Goal: Task Accomplishment & Management: Complete application form

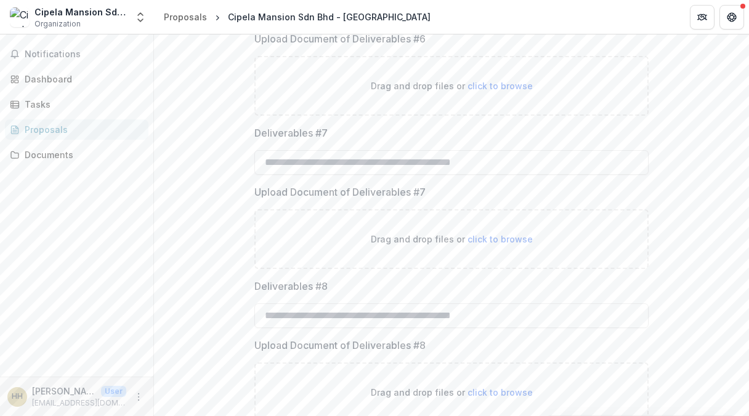
scroll to position [1570, 0]
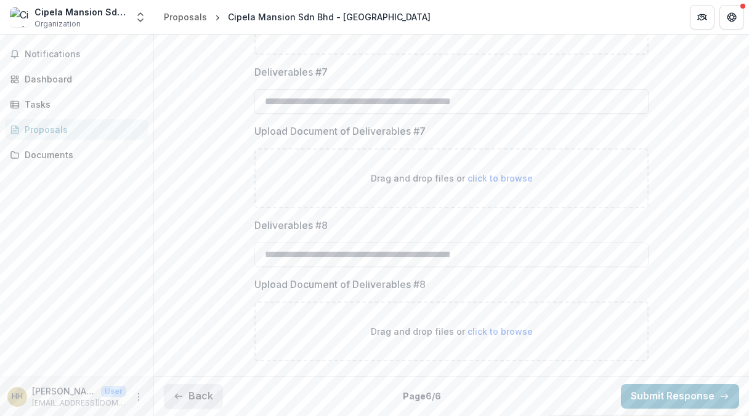
click at [185, 396] on button "Back" at bounding box center [193, 396] width 59 height 25
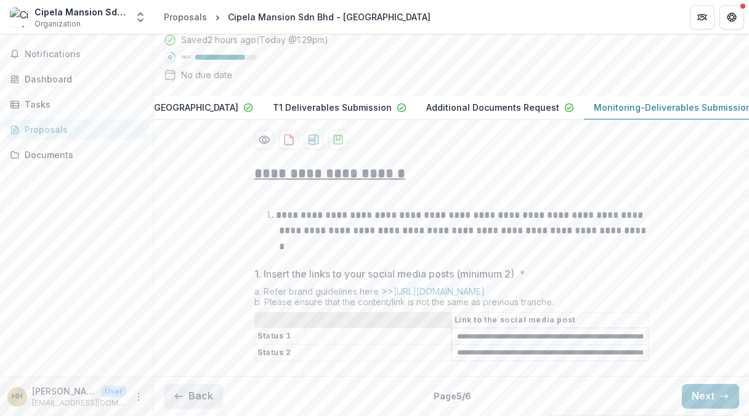
scroll to position [139, 0]
click at [204, 396] on button "Back" at bounding box center [193, 396] width 59 height 25
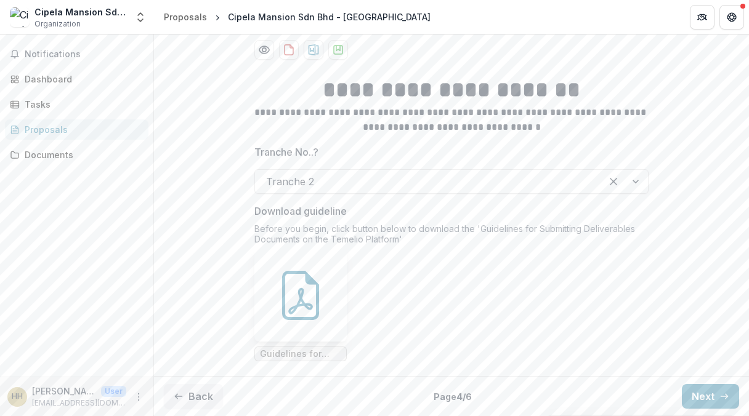
scroll to position [247, 0]
click at [200, 399] on button "Back" at bounding box center [193, 396] width 59 height 25
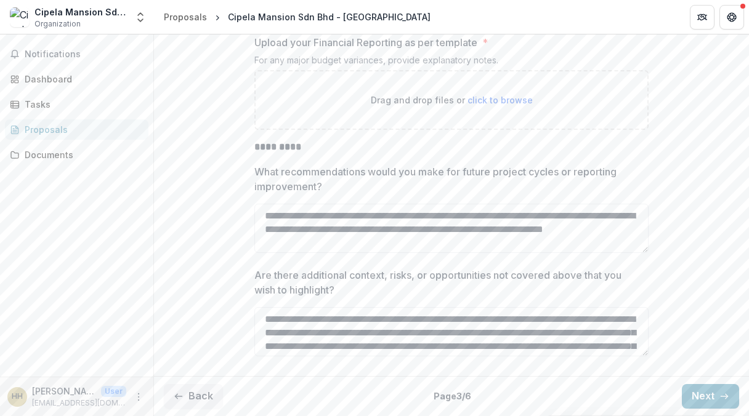
scroll to position [3606, 0]
click at [492, 106] on span "click to browse" at bounding box center [500, 100] width 65 height 10
type input "**********"
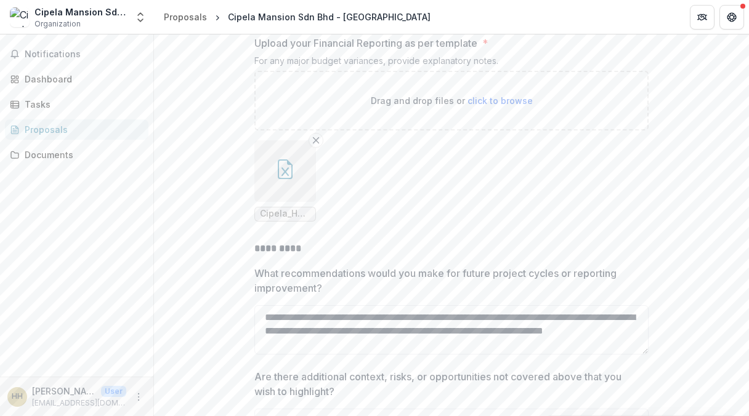
scroll to position [3769, 0]
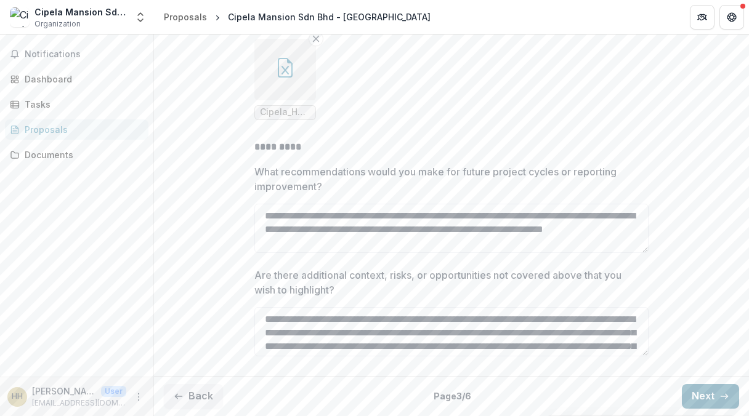
click at [711, 398] on button "Next" at bounding box center [710, 396] width 57 height 25
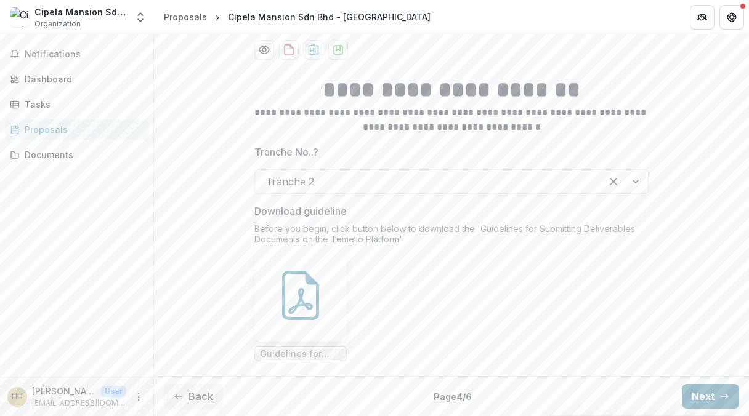
click at [711, 398] on button "Next" at bounding box center [710, 396] width 57 height 25
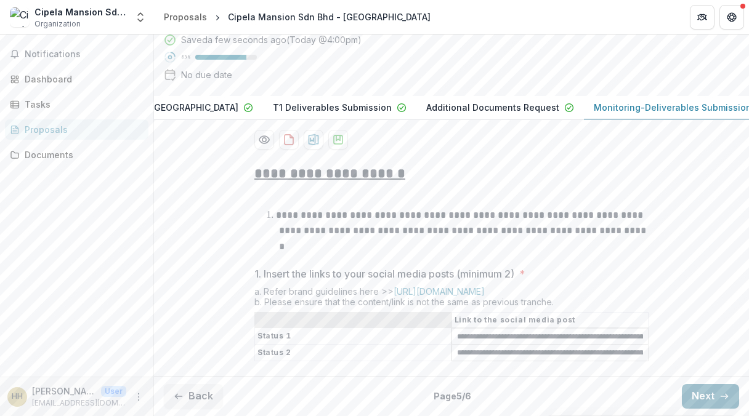
scroll to position [139, 0]
click at [711, 398] on button "Next" at bounding box center [710, 396] width 57 height 25
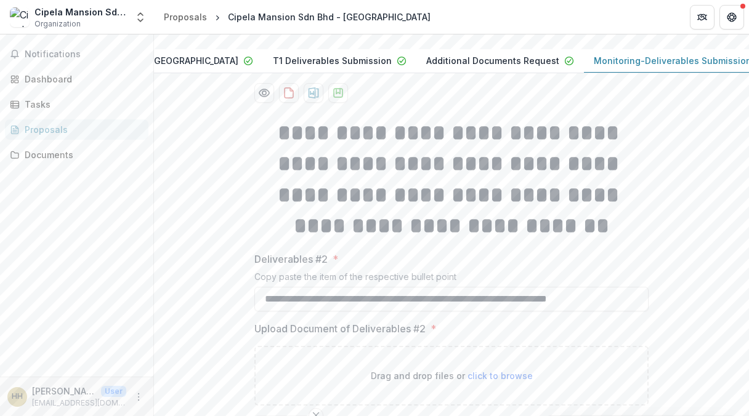
scroll to position [385, 0]
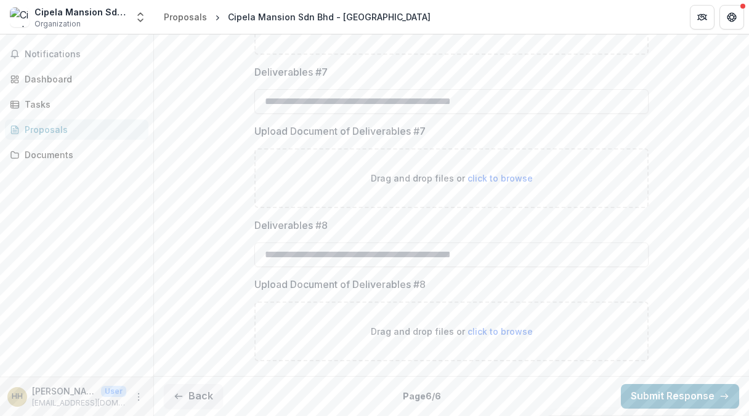
scroll to position [1570, 0]
click at [654, 388] on button "Submit Response" at bounding box center [680, 396] width 118 height 25
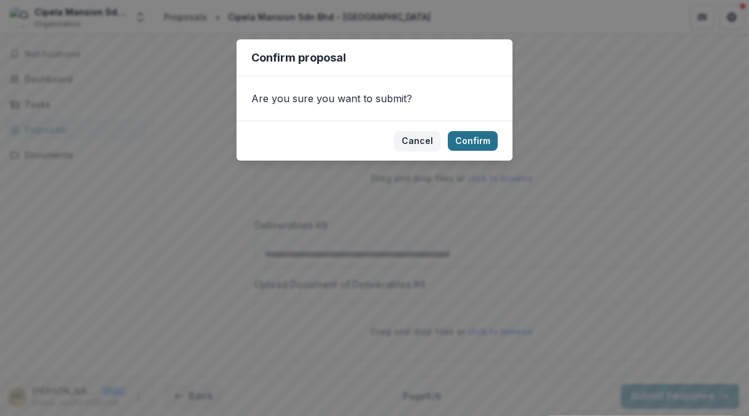
click at [480, 146] on button "Confirm" at bounding box center [473, 141] width 50 height 20
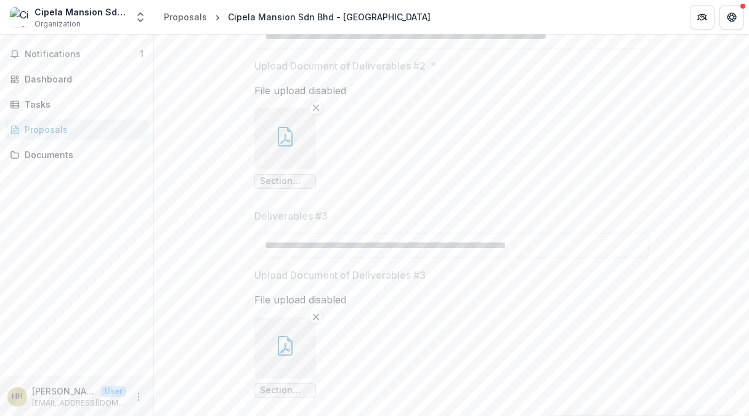
scroll to position [192, 0]
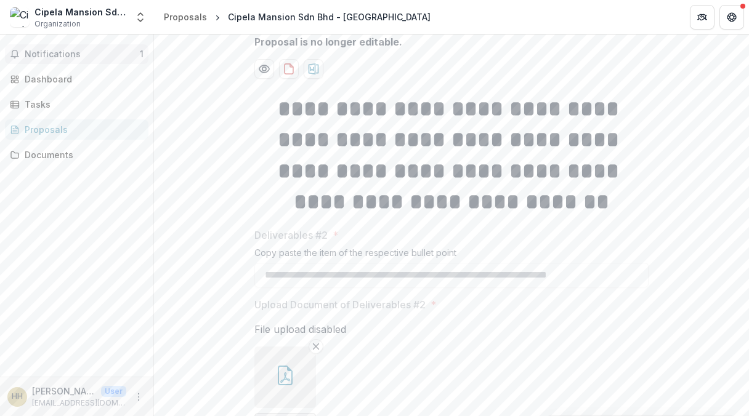
click at [82, 56] on span "Notifications" at bounding box center [82, 54] width 115 height 10
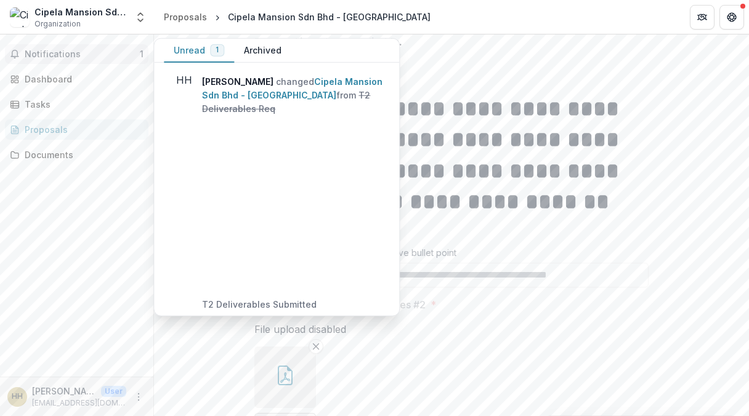
click at [76, 50] on span "Notifications" at bounding box center [82, 54] width 115 height 10
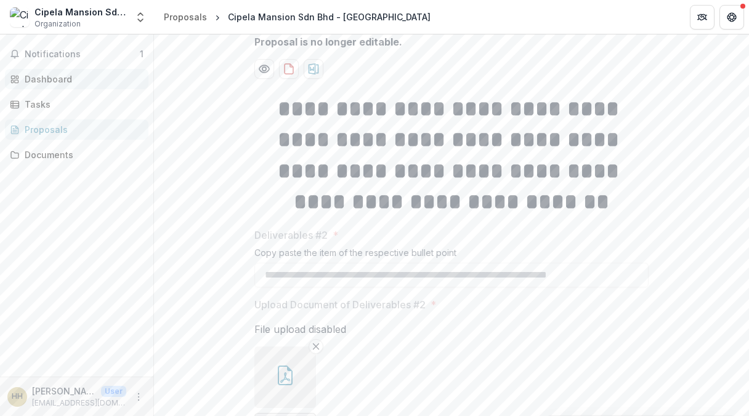
click at [53, 75] on div "Dashboard" at bounding box center [82, 79] width 114 height 13
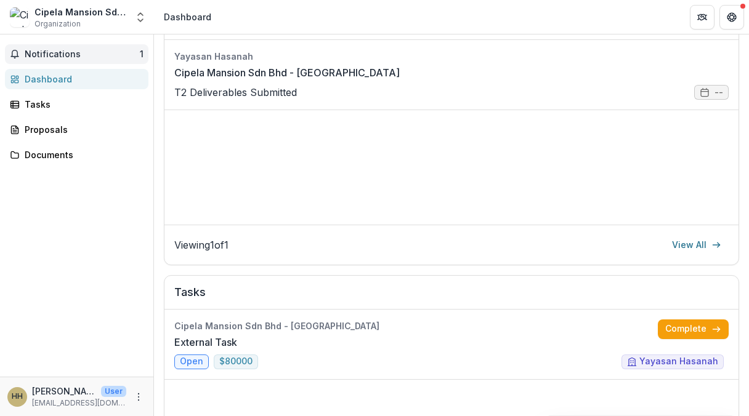
click at [55, 56] on span "Notifications" at bounding box center [82, 54] width 115 height 10
click at [44, 107] on div "Tasks" at bounding box center [82, 104] width 114 height 13
